Goal: Task Accomplishment & Management: Use online tool/utility

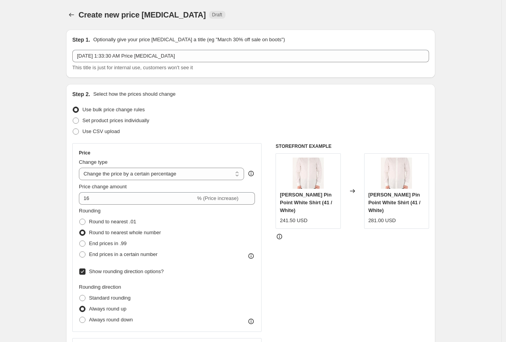
select select "percentage"
select select "no_change"
select select "tag"
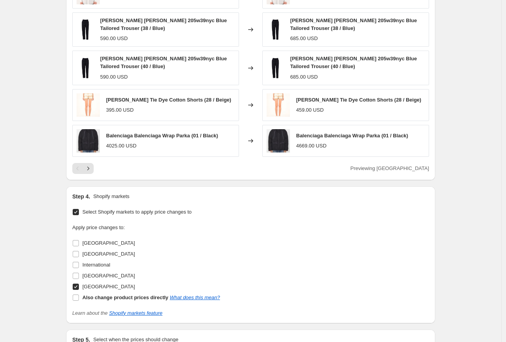
scroll to position [736, 0]
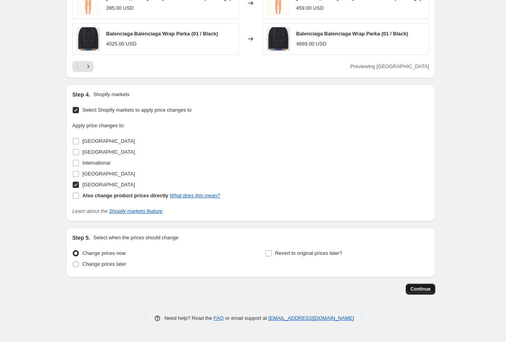
click at [422, 287] on span "Continue" at bounding box center [420, 289] width 20 height 6
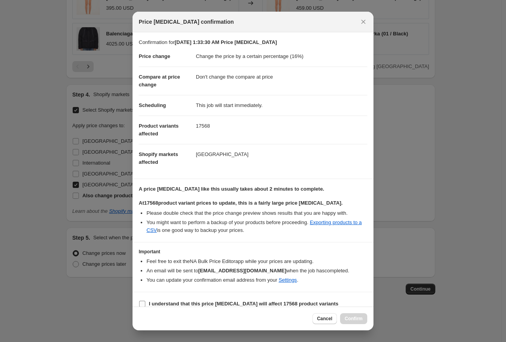
click at [143, 302] on input "I understand that this price [MEDICAL_DATA] will affect 17568 product variants" at bounding box center [142, 303] width 6 height 6
checkbox input "true"
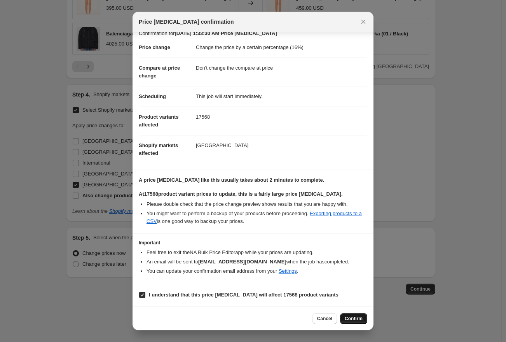
click at [361, 316] on span "Confirm" at bounding box center [354, 318] width 18 height 6
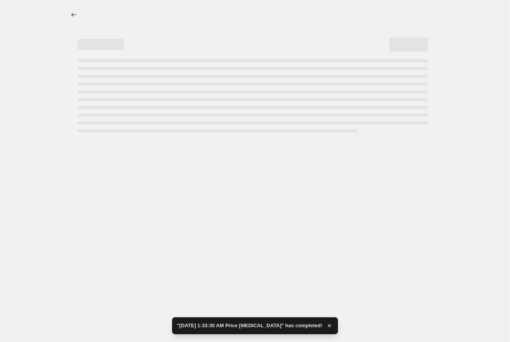
select select "percentage"
select select "no_change"
select select "tag"
